Goal: Find specific page/section: Locate item on page

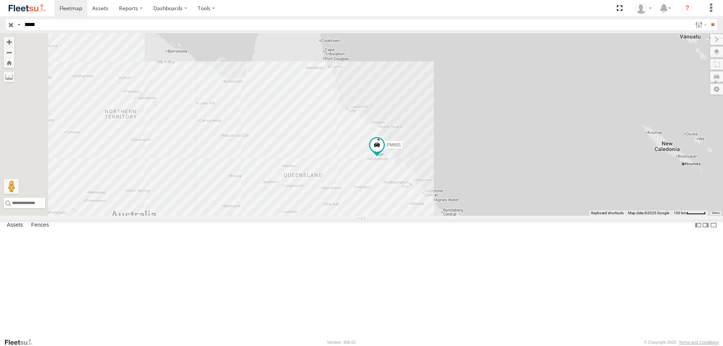
drag, startPoint x: 534, startPoint y: 184, endPoint x: 492, endPoint y: 212, distance: 50.8
click at [495, 216] on div "PM691" at bounding box center [361, 124] width 723 height 183
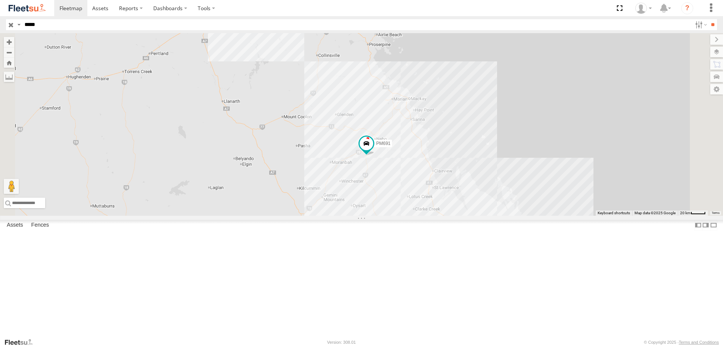
drag, startPoint x: 480, startPoint y: 241, endPoint x: 490, endPoint y: 191, distance: 51.0
click at [490, 191] on div "PM691" at bounding box center [361, 124] width 723 height 183
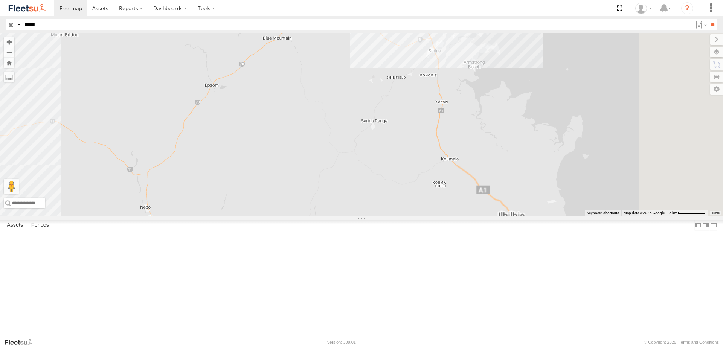
drag, startPoint x: 457, startPoint y: 179, endPoint x: 321, endPoint y: 253, distance: 155.3
click at [321, 216] on div "PM691" at bounding box center [361, 124] width 723 height 183
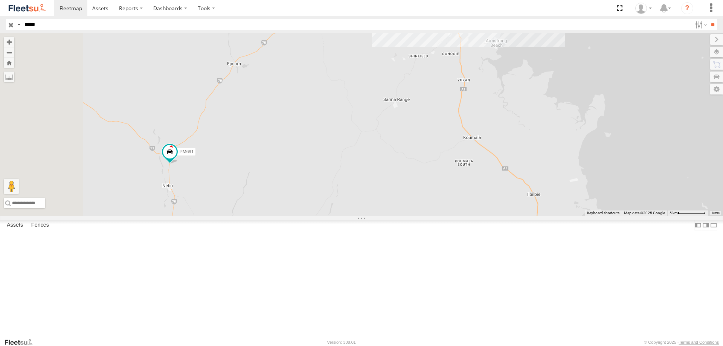
drag, startPoint x: 247, startPoint y: 266, endPoint x: 310, endPoint y: 184, distance: 103.9
click at [310, 184] on div "PM691" at bounding box center [361, 124] width 723 height 183
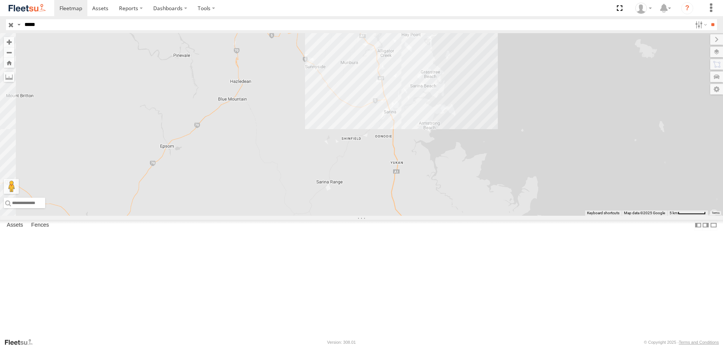
drag, startPoint x: 408, startPoint y: 211, endPoint x: 275, endPoint y: 294, distance: 156.4
click at [275, 216] on div "PM691" at bounding box center [361, 124] width 723 height 183
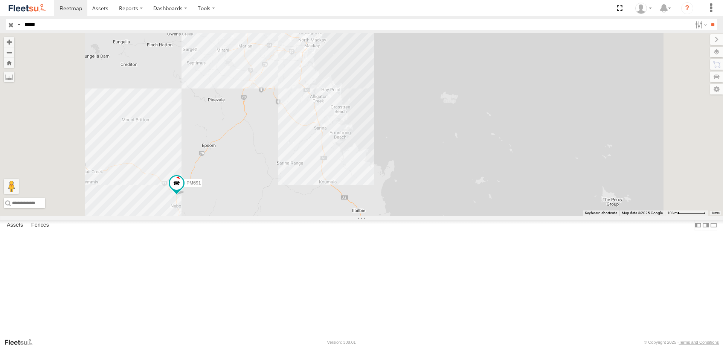
drag, startPoint x: 323, startPoint y: 211, endPoint x: 370, endPoint y: 166, distance: 65.0
click at [365, 177] on div "PM691" at bounding box center [361, 124] width 723 height 183
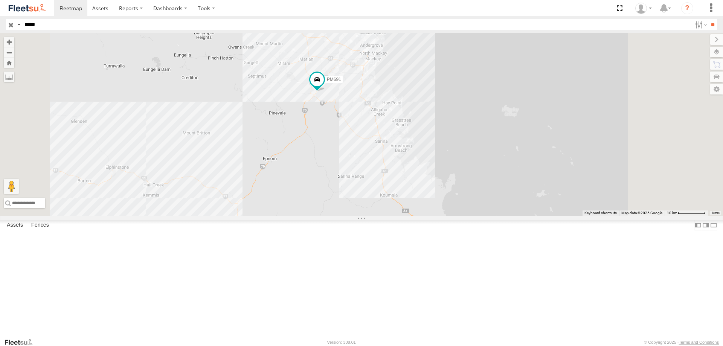
drag, startPoint x: 489, startPoint y: 118, endPoint x: 439, endPoint y: 220, distance: 114.1
click at [439, 216] on div "PM691" at bounding box center [361, 124] width 723 height 183
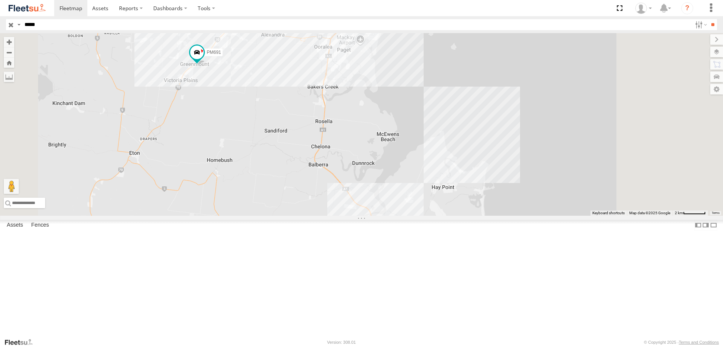
drag, startPoint x: 360, startPoint y: 133, endPoint x: 318, endPoint y: 179, distance: 62.7
click at [318, 179] on div "PM691" at bounding box center [361, 124] width 723 height 183
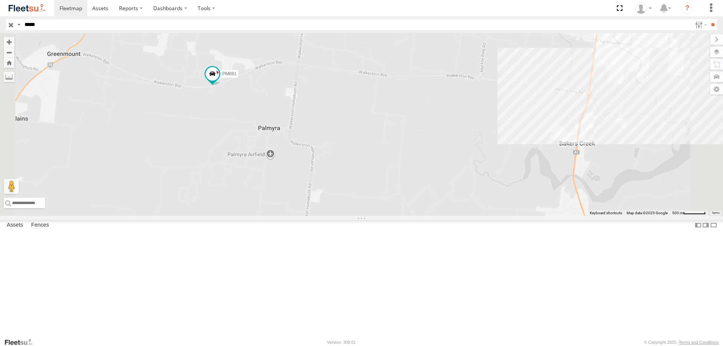
drag, startPoint x: 343, startPoint y: 110, endPoint x: 337, endPoint y: 188, distance: 77.9
click at [337, 188] on div "PM691" at bounding box center [361, 124] width 723 height 183
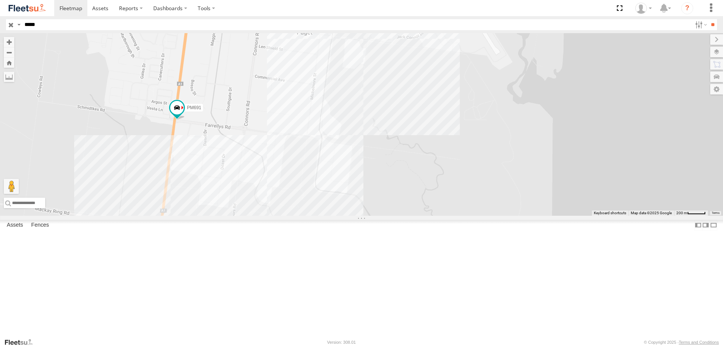
drag, startPoint x: 530, startPoint y: 146, endPoint x: 359, endPoint y: 194, distance: 177.9
click at [358, 196] on div "PM691" at bounding box center [361, 124] width 723 height 183
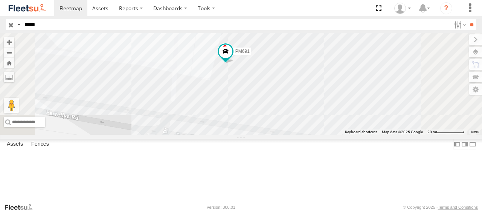
click at [475, 50] on label at bounding box center [475, 52] width 13 height 11
click at [0, 0] on span "Overlays" at bounding box center [0, 0] width 0 height 0
click at [0, 0] on span "Basemaps" at bounding box center [0, 0] width 0 height 0
click at [0, 0] on span "Terrain" at bounding box center [0, 0] width 0 height 0
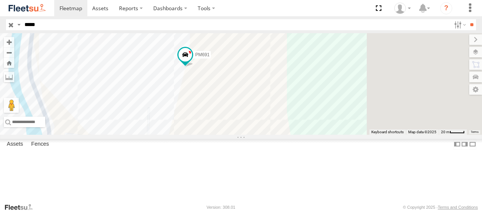
drag, startPoint x: 344, startPoint y: 77, endPoint x: 312, endPoint y: 141, distance: 71.8
click at [287, 135] on div "PM691" at bounding box center [241, 83] width 482 height 101
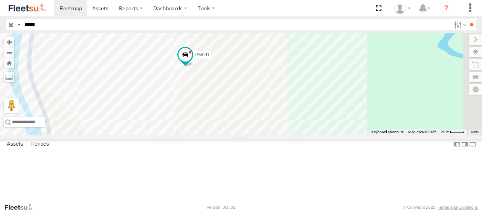
click at [0, 0] on span "Satellite + Roadmap" at bounding box center [0, 0] width 0 height 0
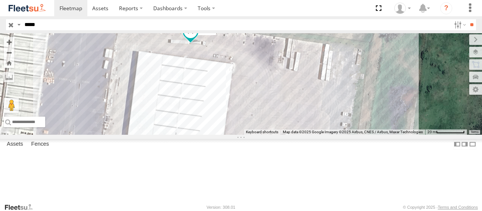
drag, startPoint x: 324, startPoint y: 100, endPoint x: 314, endPoint y: 62, distance: 38.9
click at [312, 63] on div "PM691" at bounding box center [241, 83] width 482 height 101
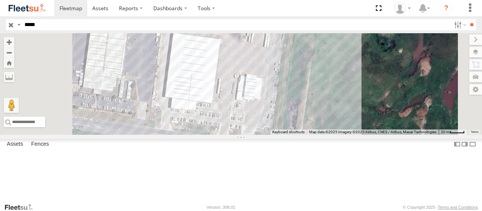
drag, startPoint x: 335, startPoint y: 115, endPoint x: 333, endPoint y: 98, distance: 16.7
click at [333, 98] on div "PM691" at bounding box center [241, 83] width 482 height 101
click at [301, 90] on div "PM691" at bounding box center [241, 83] width 482 height 101
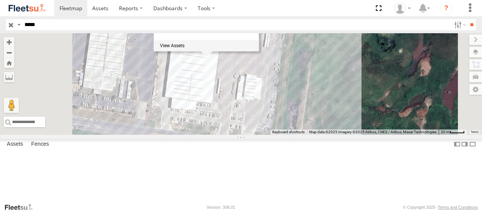
click at [326, 135] on div "PM691 CTC_Depot_Mackay 76" at bounding box center [241, 83] width 482 height 101
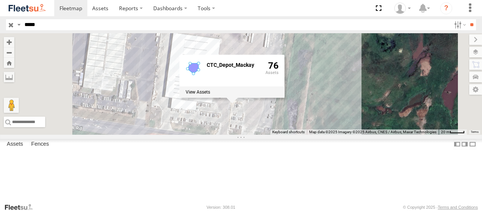
click at [291, 135] on div "PM691 CTC_Depot_Mackay 76" at bounding box center [241, 83] width 482 height 101
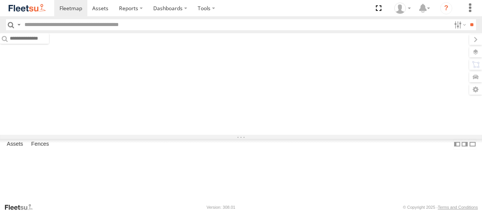
type input "*****"
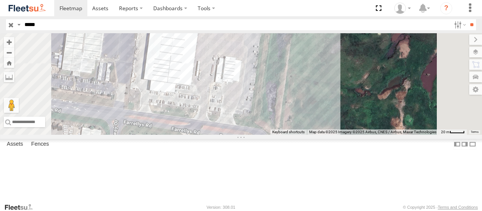
drag, startPoint x: 362, startPoint y: 128, endPoint x: 357, endPoint y: 71, distance: 57.5
click at [357, 71] on div "PM691" at bounding box center [241, 83] width 482 height 101
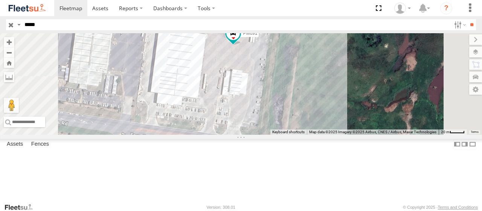
drag, startPoint x: 358, startPoint y: 110, endPoint x: 364, endPoint y: 122, distance: 14.0
click at [364, 122] on div "PM691" at bounding box center [241, 83] width 482 height 101
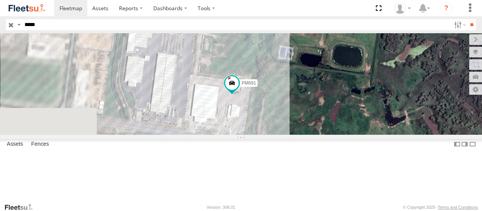
drag, startPoint x: 295, startPoint y: 136, endPoint x: 415, endPoint y: 137, distance: 119.8
click at [415, 135] on div "PM691" at bounding box center [241, 83] width 482 height 101
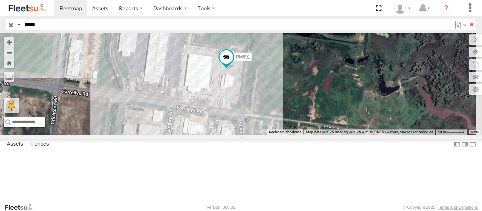
drag, startPoint x: 341, startPoint y: 94, endPoint x: 337, endPoint y: 124, distance: 30.0
click at [337, 124] on div "PM691" at bounding box center [241, 83] width 482 height 101
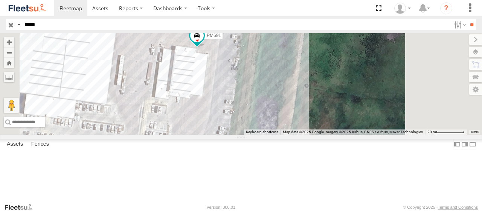
drag, startPoint x: 341, startPoint y: 164, endPoint x: 326, endPoint y: 88, distance: 77.7
click at [326, 88] on div "PM691" at bounding box center [241, 83] width 482 height 101
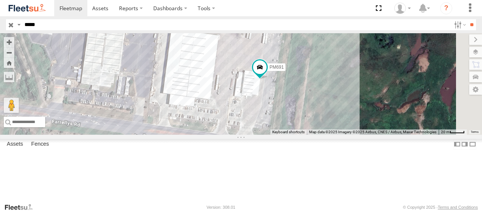
drag, startPoint x: 420, startPoint y: 138, endPoint x: 370, endPoint y: 121, distance: 52.3
click at [371, 121] on div "PM691" at bounding box center [241, 83] width 482 height 101
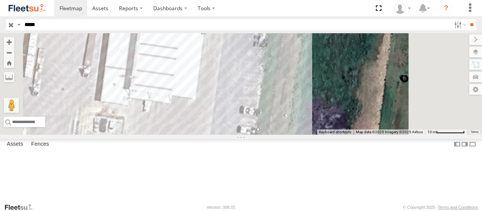
drag, startPoint x: 350, startPoint y: 115, endPoint x: 342, endPoint y: 92, distance: 23.6
click at [342, 92] on div "PM691" at bounding box center [241, 83] width 482 height 101
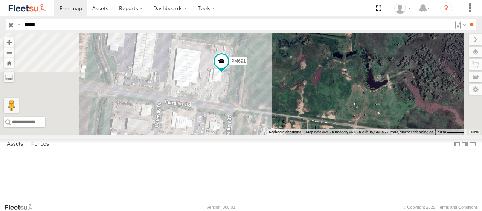
drag, startPoint x: 332, startPoint y: 154, endPoint x: 320, endPoint y: 116, distance: 39.8
click at [320, 116] on div "PM691" at bounding box center [241, 83] width 482 height 101
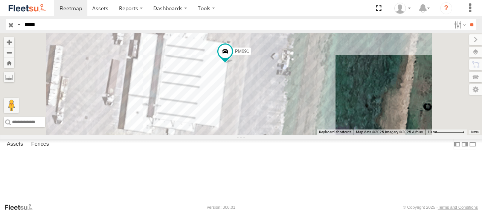
click at [0, 0] on div at bounding box center [0, 0] width 0 height 0
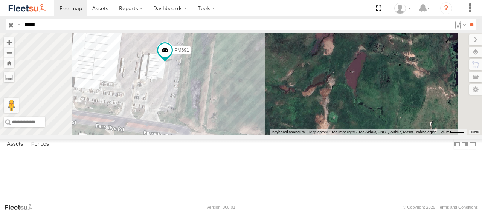
drag, startPoint x: 286, startPoint y: 119, endPoint x: 292, endPoint y: 52, distance: 66.6
click at [292, 52] on div "PM691" at bounding box center [241, 83] width 482 height 101
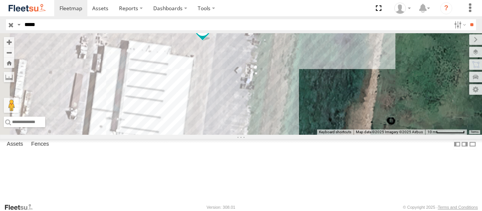
drag, startPoint x: 333, startPoint y: 138, endPoint x: 340, endPoint y: 75, distance: 63.0
click at [340, 75] on div "PM691" at bounding box center [241, 83] width 482 height 101
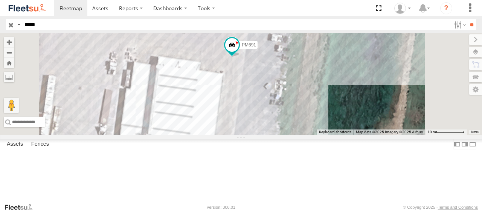
drag, startPoint x: 331, startPoint y: 93, endPoint x: 332, endPoint y: 139, distance: 46.0
click at [332, 135] on div "PM691" at bounding box center [241, 83] width 482 height 101
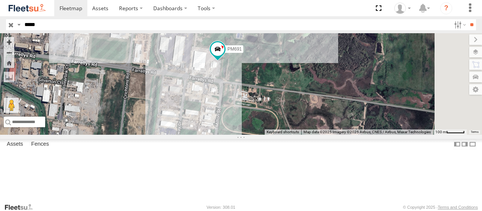
drag, startPoint x: 377, startPoint y: 149, endPoint x: 320, endPoint y: 95, distance: 78.1
click at [320, 95] on div "PM691" at bounding box center [241, 83] width 482 height 101
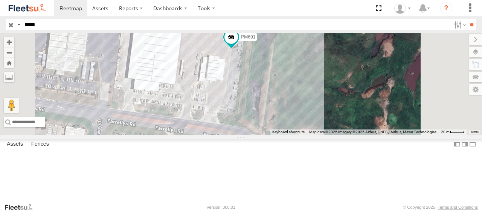
drag, startPoint x: 380, startPoint y: 128, endPoint x: 365, endPoint y: 88, distance: 42.2
click at [364, 88] on div "PM691" at bounding box center [241, 83] width 482 height 101
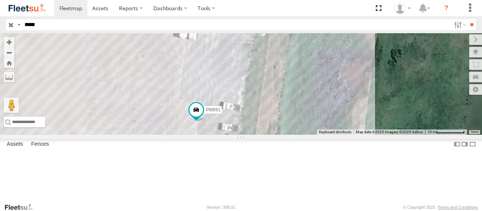
drag, startPoint x: 292, startPoint y: 117, endPoint x: 302, endPoint y: 47, distance: 70.4
click at [302, 47] on div "PM691" at bounding box center [241, 83] width 482 height 101
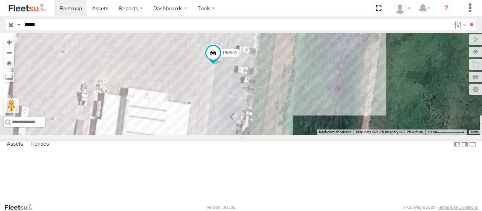
drag, startPoint x: 273, startPoint y: 87, endPoint x: 274, endPoint y: 125, distance: 38.4
click at [274, 130] on div "PM691" at bounding box center [241, 83] width 482 height 101
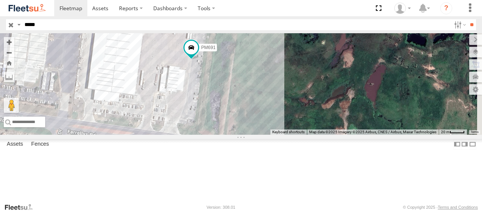
drag, startPoint x: 348, startPoint y: 119, endPoint x: 308, endPoint y: 58, distance: 73.3
click at [308, 58] on div "PM691" at bounding box center [241, 83] width 482 height 101
